Goal: Answer question/provide support

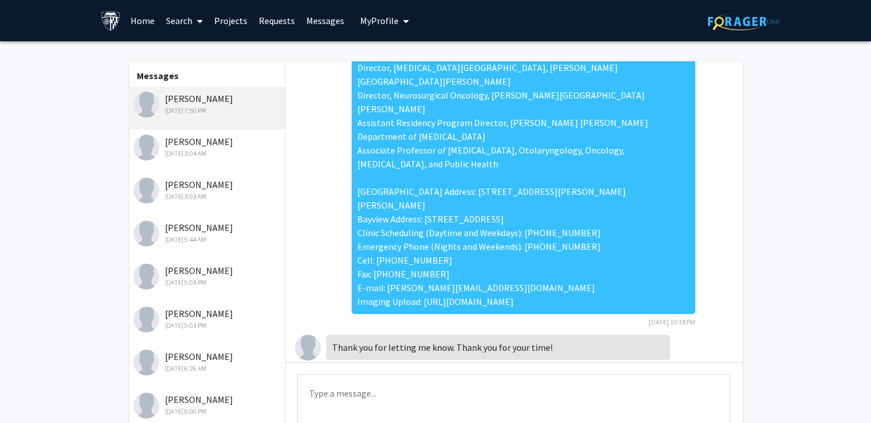
click at [196, 139] on div "[PERSON_NAME] [DATE] 3:04 AM" at bounding box center [207, 147] width 149 height 24
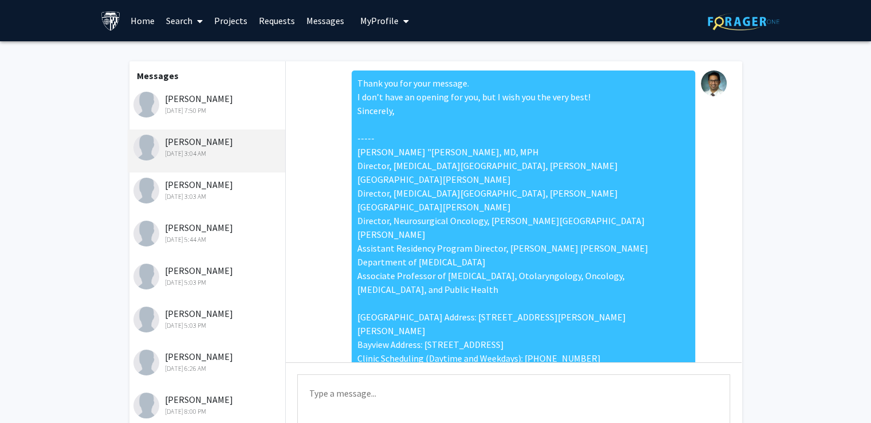
scroll to position [52, 0]
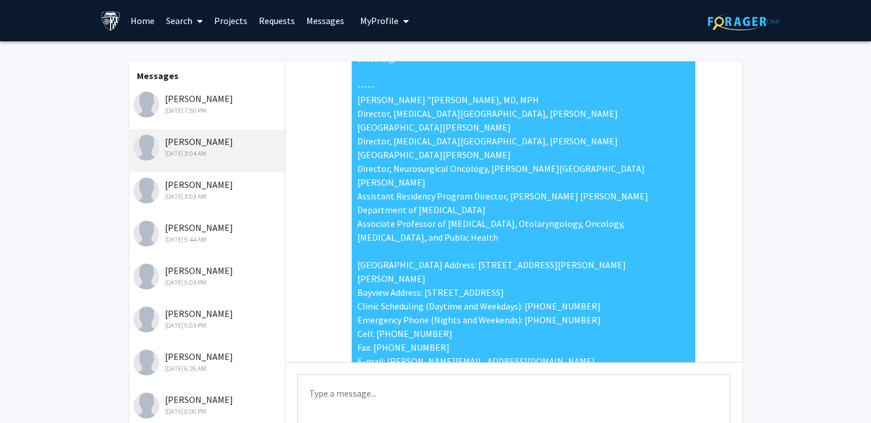
click at [286, 25] on link "Requests" at bounding box center [277, 21] width 48 height 40
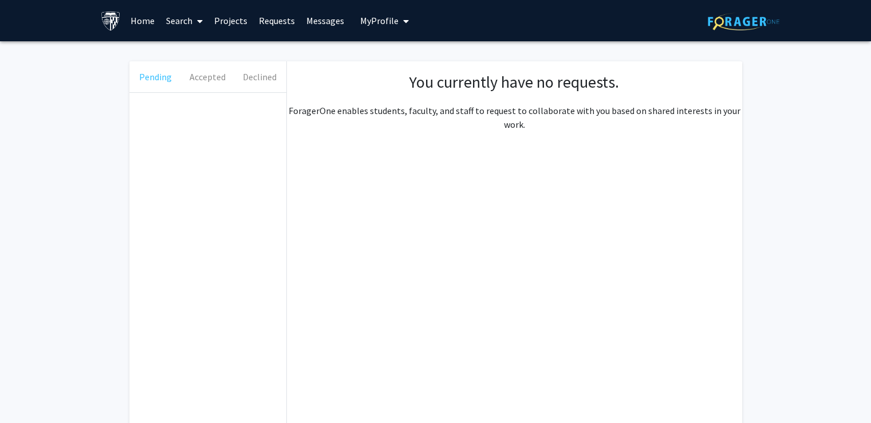
click at [160, 83] on button "Pending" at bounding box center [155, 76] width 52 height 31
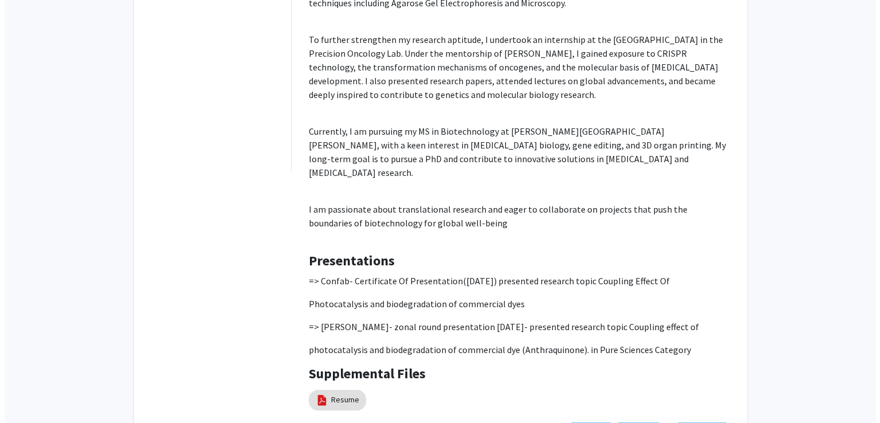
scroll to position [783, 0]
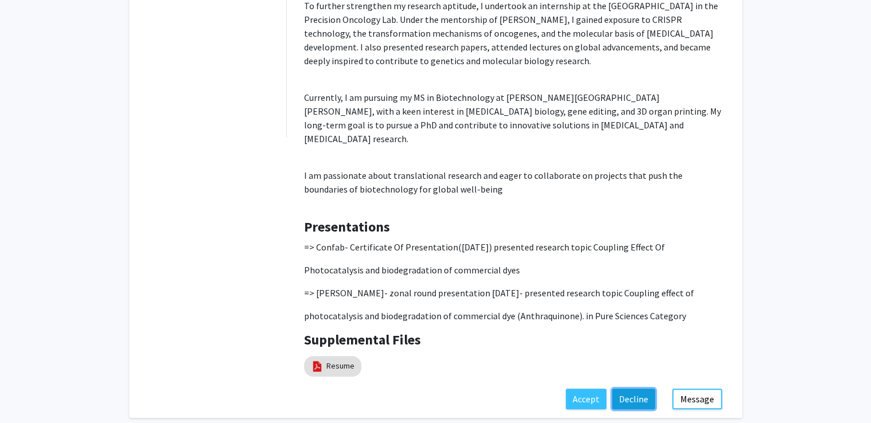
click at [641, 388] on button "Decline" at bounding box center [633, 398] width 43 height 21
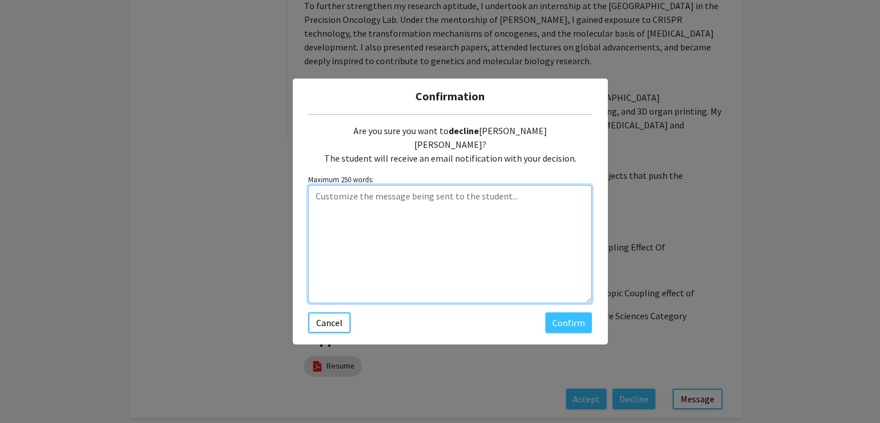
click at [516, 249] on textarea "Customize the message being sent to the student..." at bounding box center [450, 244] width 284 height 118
paste textarea "Thank you for your message. I don’t have an opening for you, but I wish you the…"
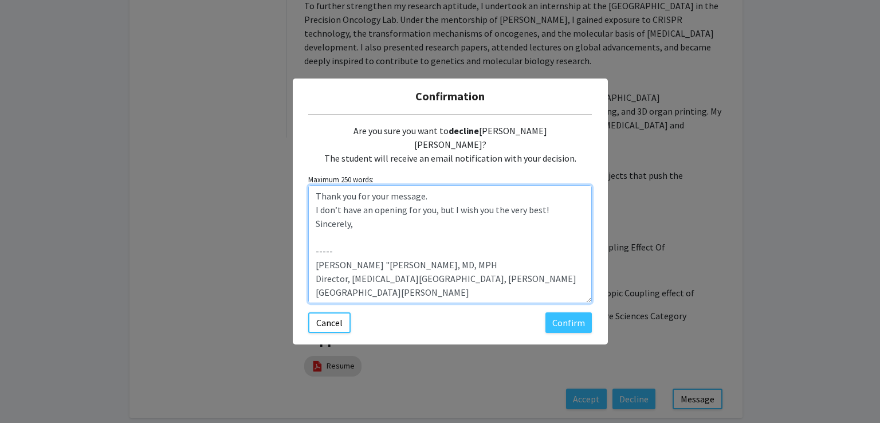
scroll to position [257, 0]
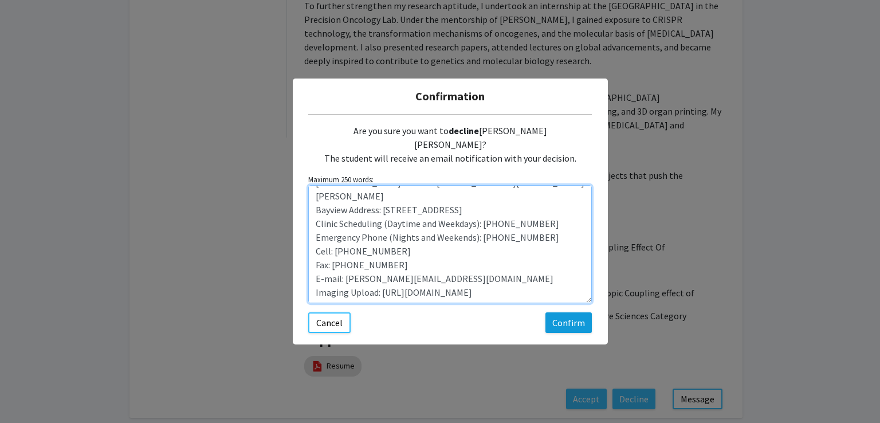
type textarea "Thank you for your message. I don’t have an opening for you, but I wish you the…"
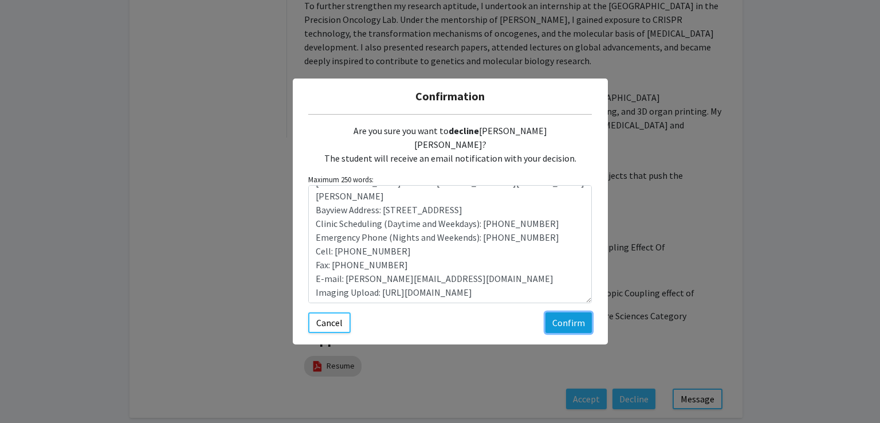
click at [569, 314] on button "Confirm" at bounding box center [568, 322] width 46 height 21
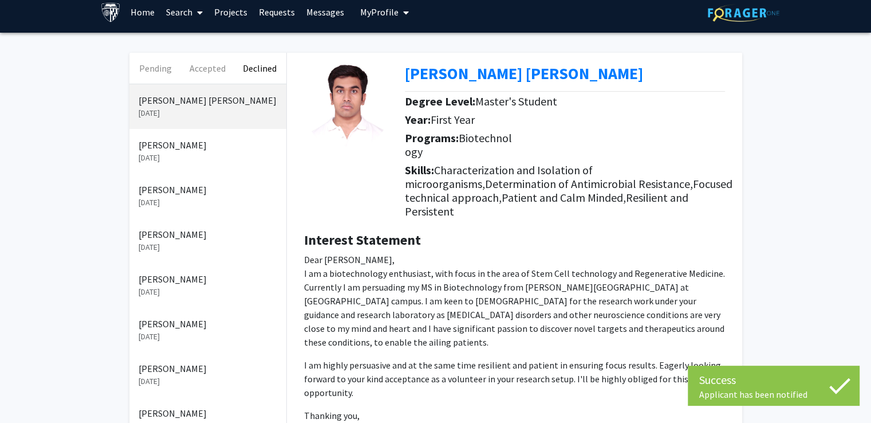
scroll to position [0, 0]
